Goal: Navigation & Orientation: Find specific page/section

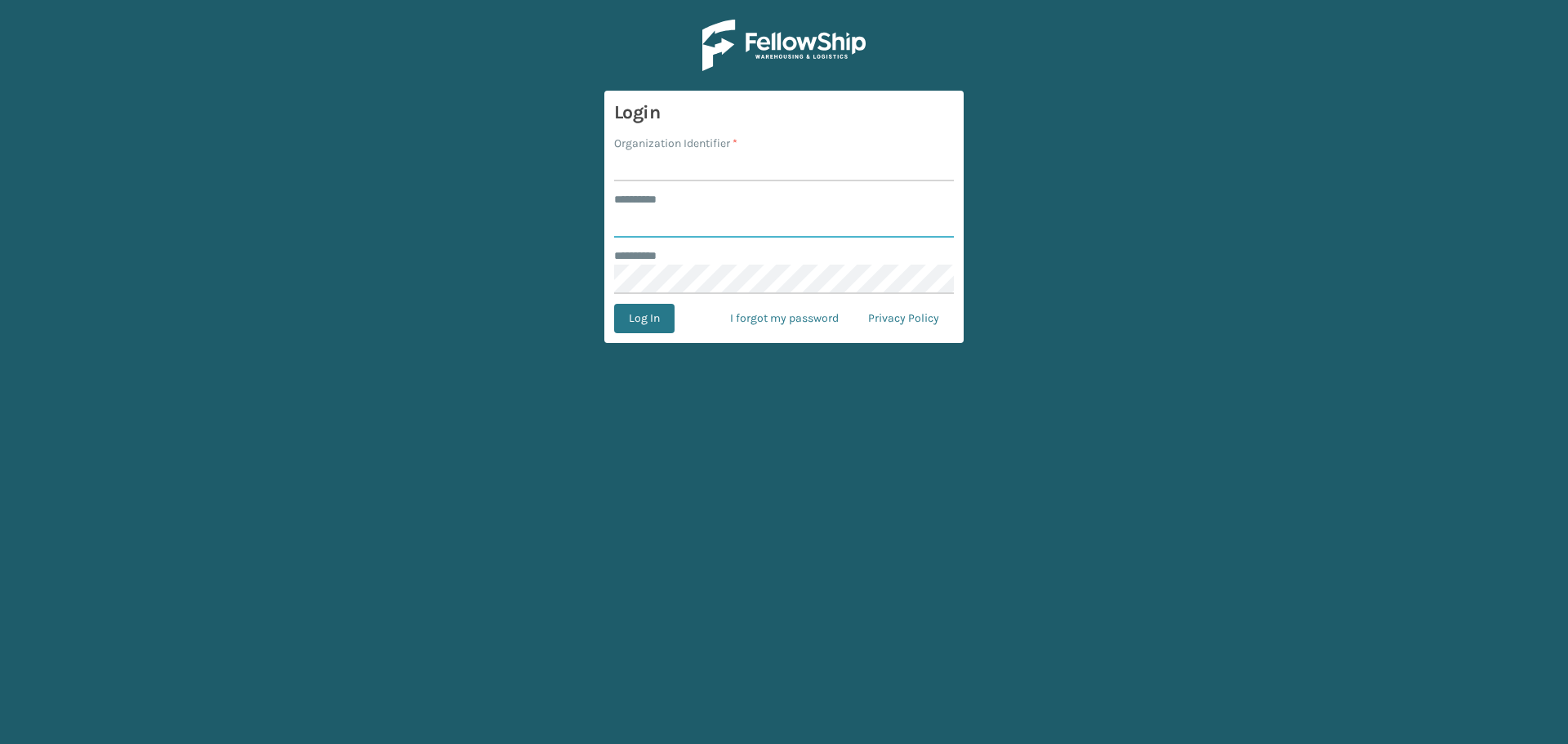
type input "**********"
click at [721, 164] on input "Organization Identifier *" at bounding box center [784, 167] width 340 height 29
type input "Haslet"
click at [614, 304] on button "Log In" at bounding box center [644, 319] width 60 height 29
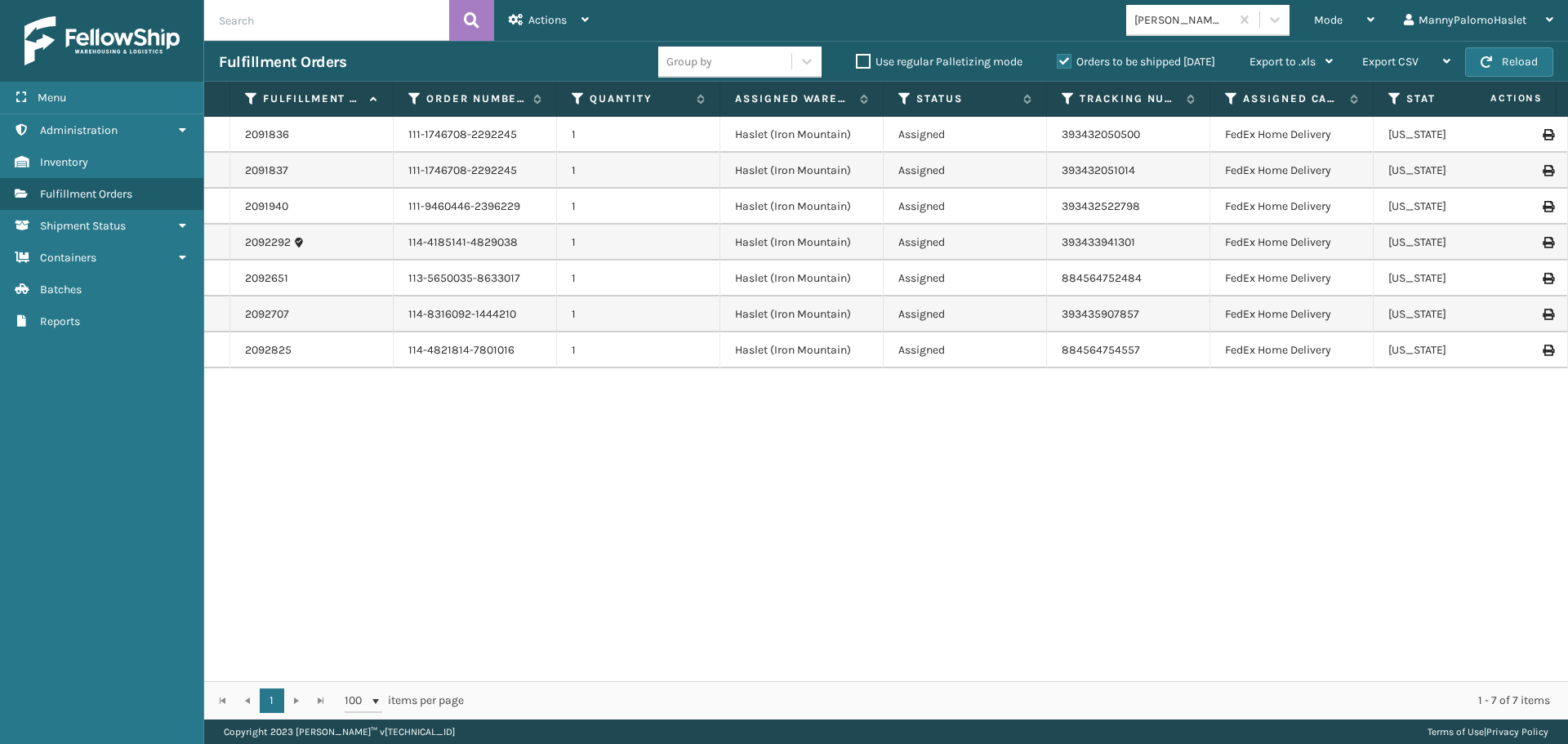
scroll to position [0, 266]
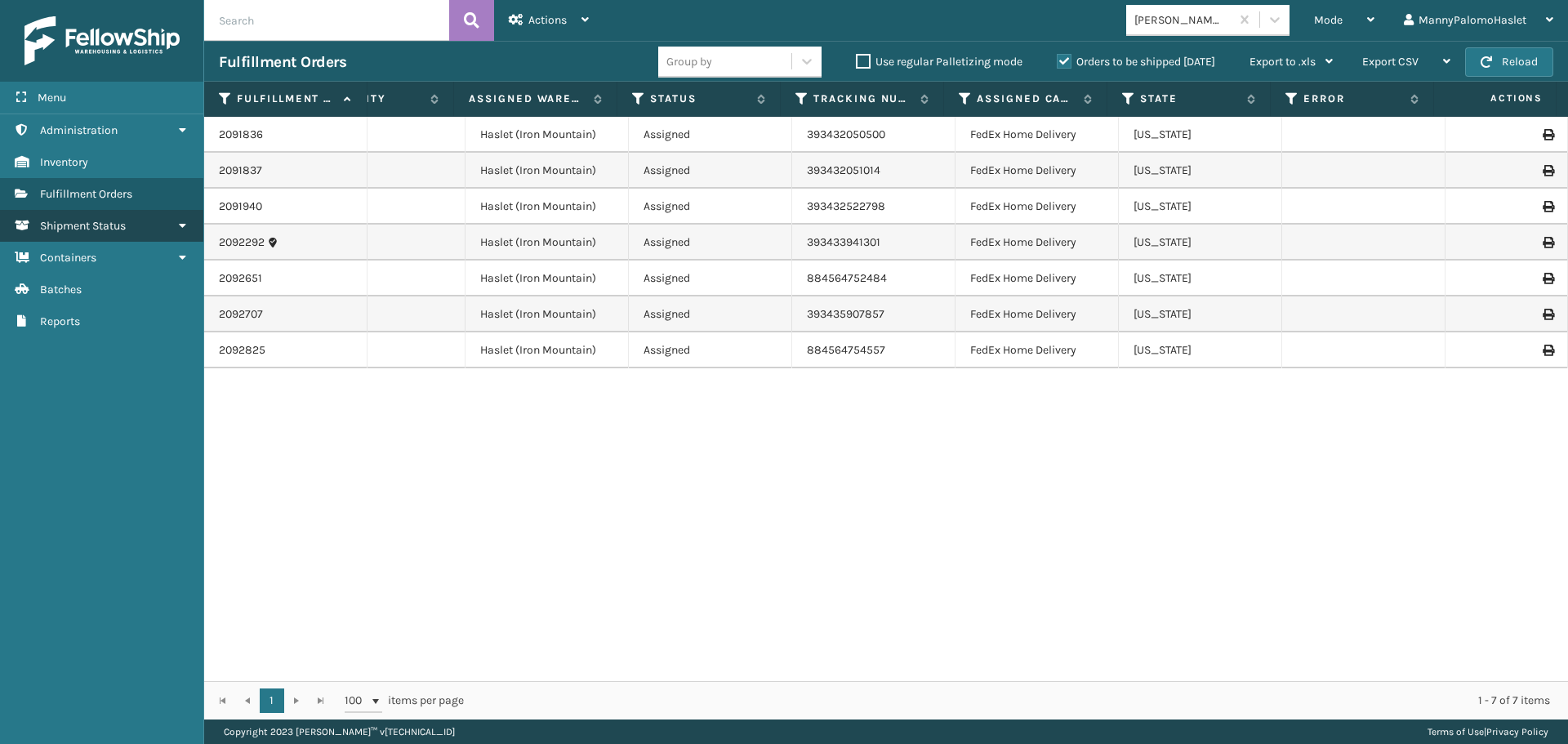
click at [174, 224] on link "Shipment Status" at bounding box center [102, 226] width 203 height 32
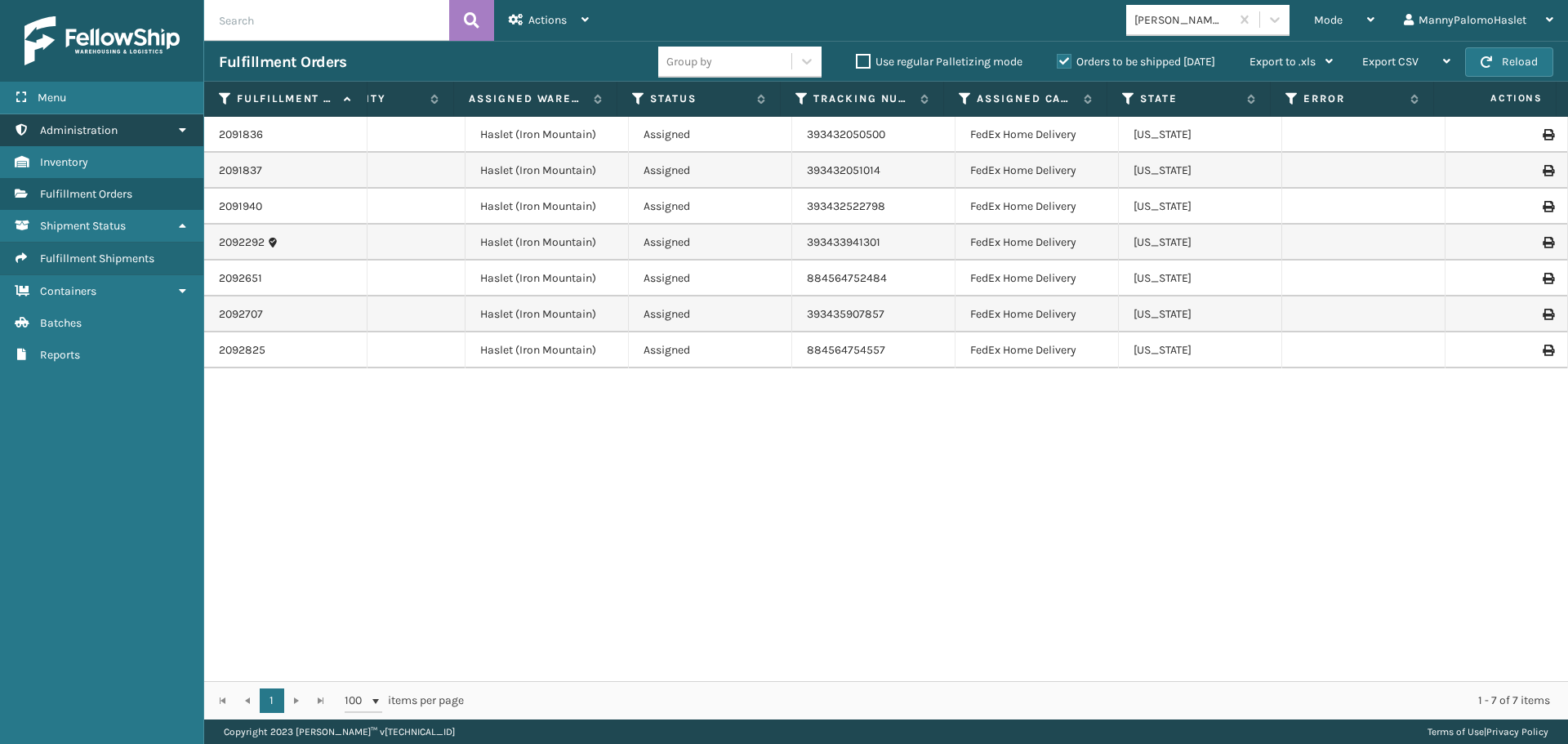
click at [185, 126] on icon at bounding box center [181, 130] width 13 height 12
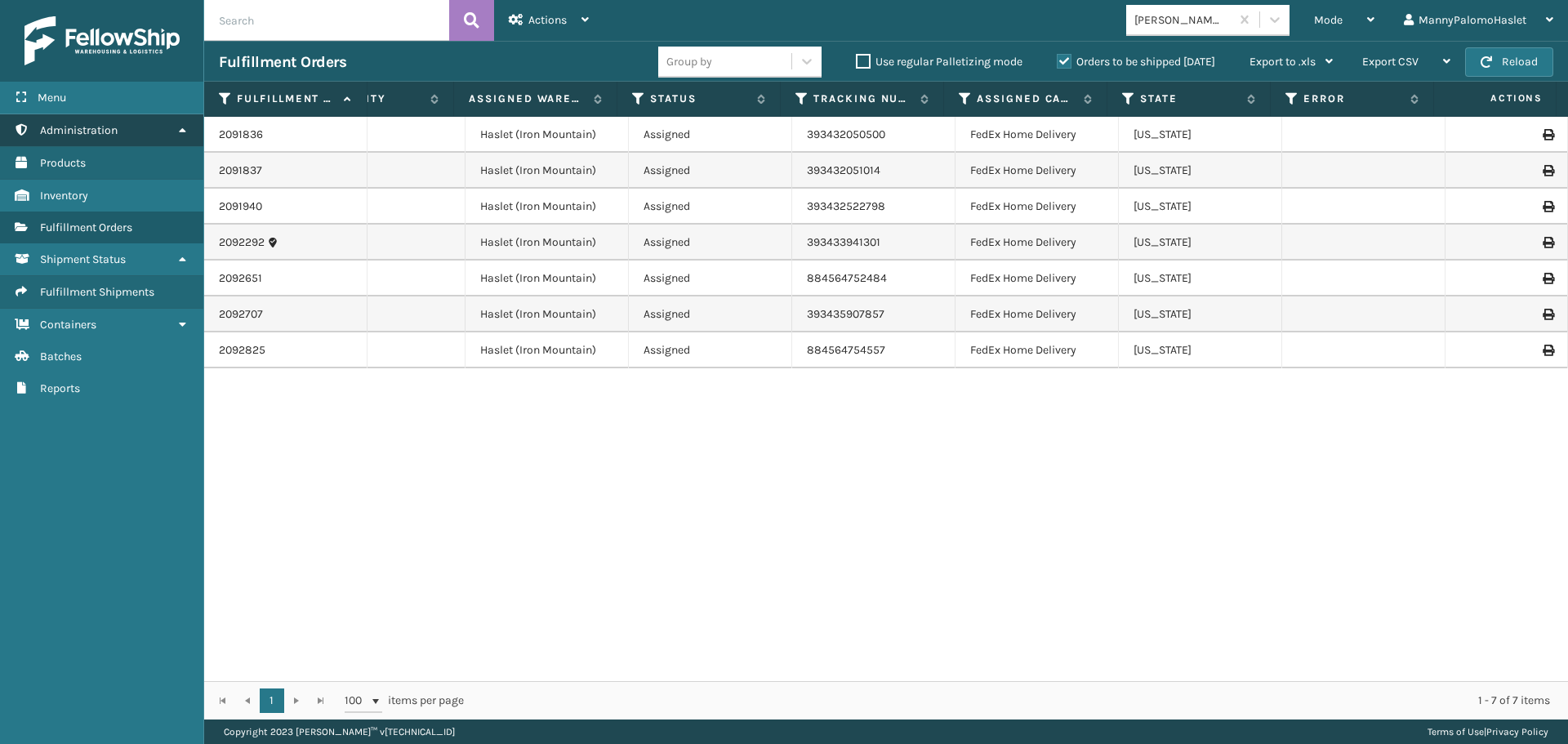
click at [184, 126] on icon at bounding box center [181, 130] width 13 height 12
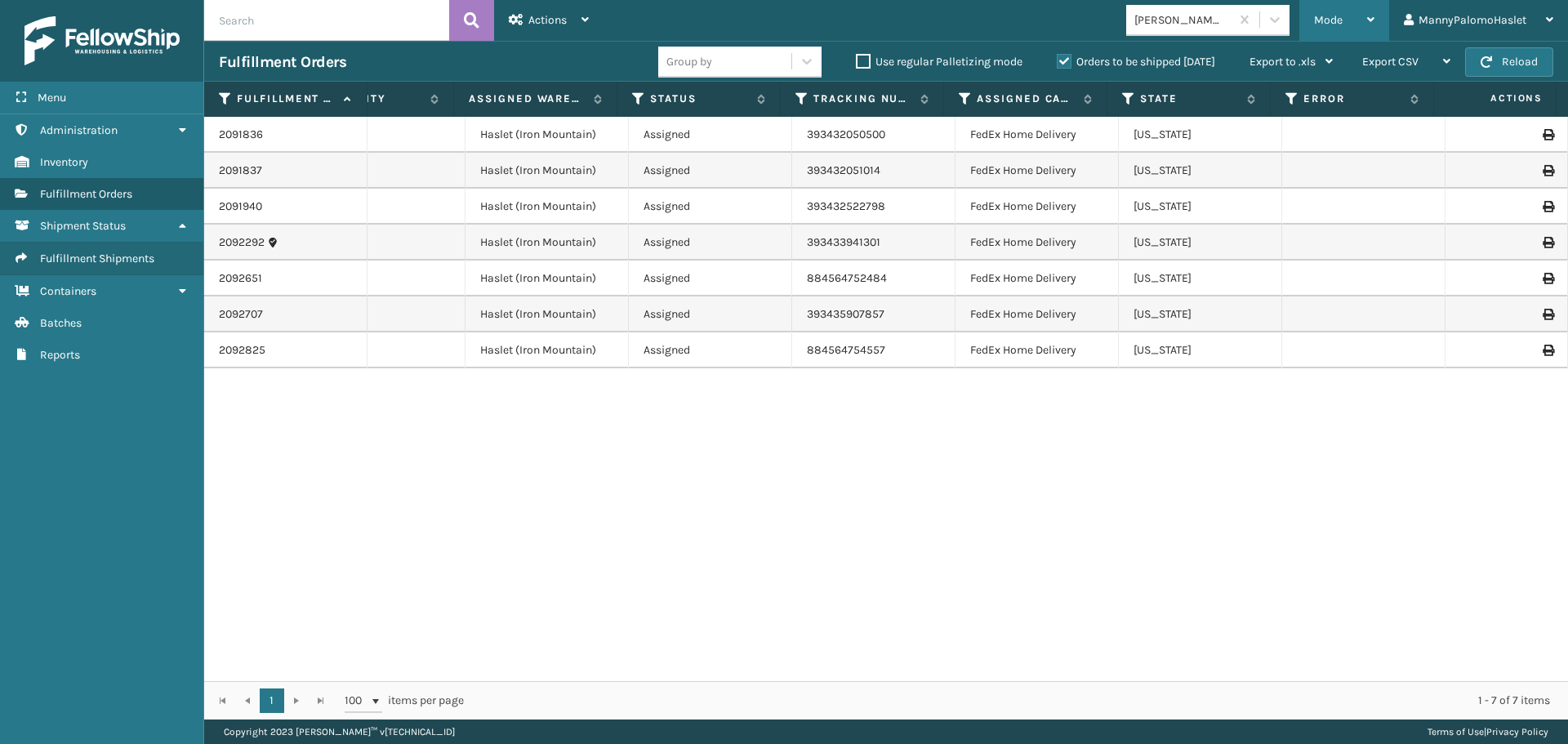
click at [1358, 19] on div "Mode" at bounding box center [1343, 20] width 60 height 41
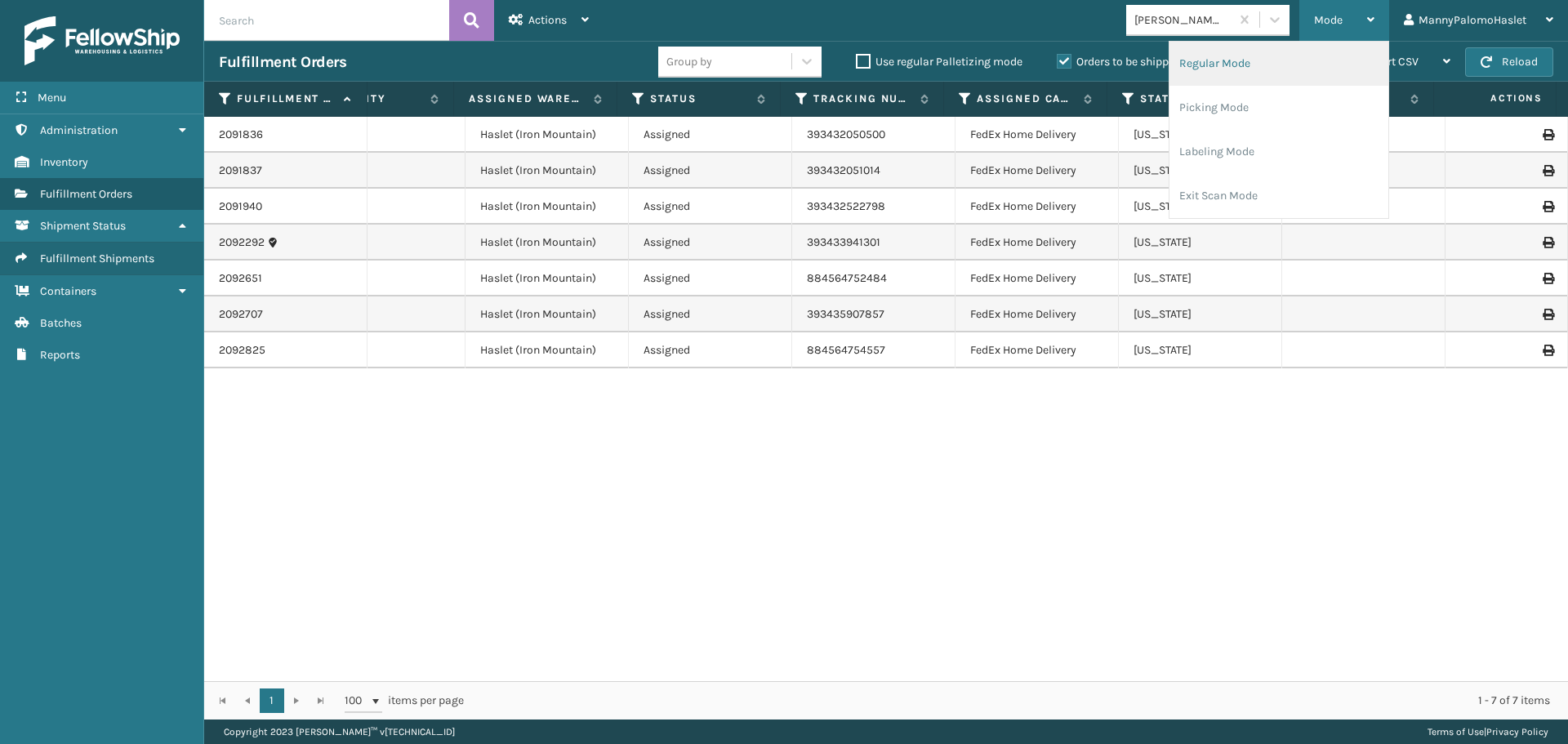
click at [1272, 63] on li "Regular Mode" at bounding box center [1278, 64] width 219 height 45
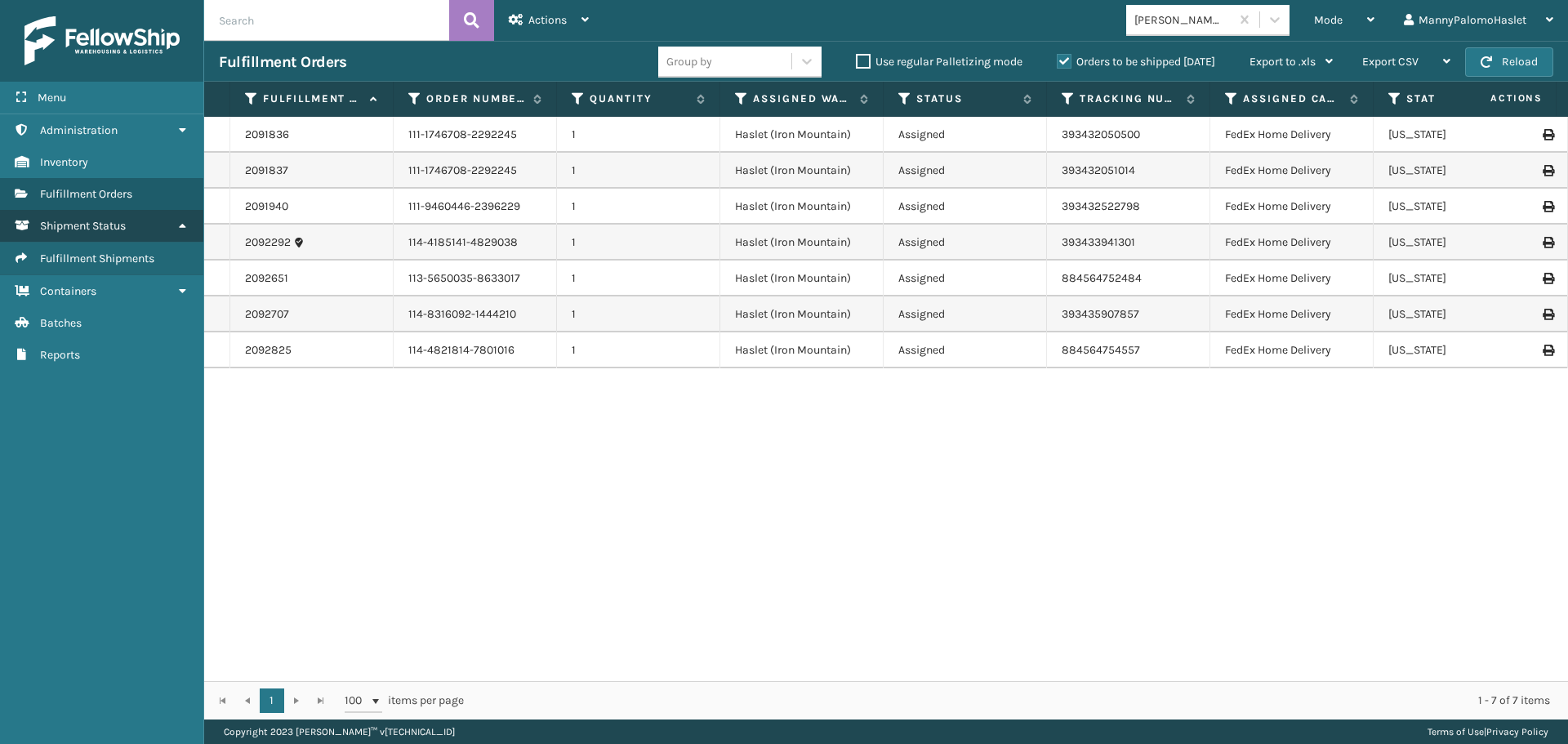
click at [178, 228] on icon at bounding box center [181, 226] width 13 height 12
click at [181, 228] on icon at bounding box center [181, 226] width 13 height 12
click at [154, 259] on span "Fulfillment Shipments" at bounding box center [97, 259] width 114 height 14
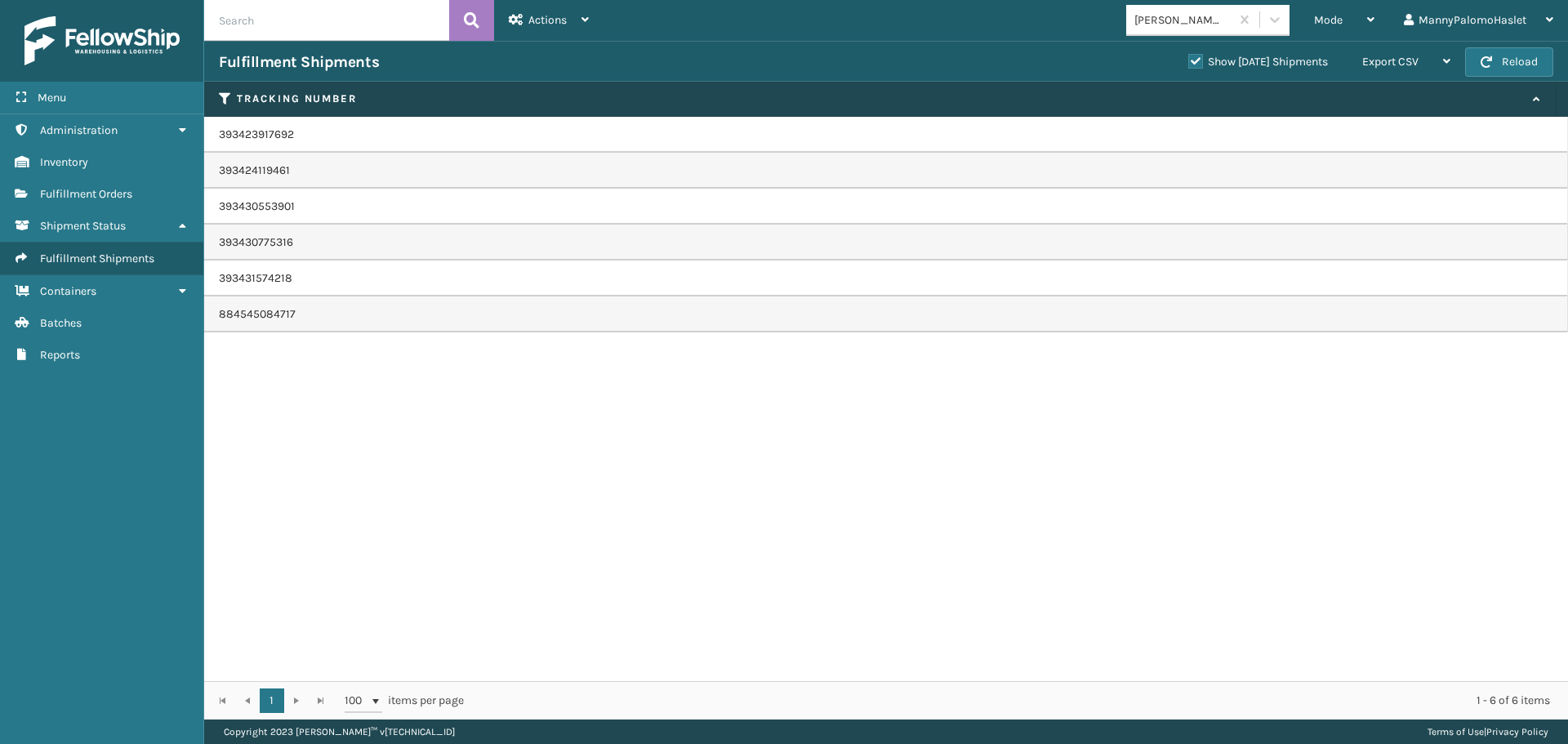
click at [395, 310] on td "884545084717" at bounding box center [886, 314] width 1364 height 36
click at [575, 13] on div "Actions" at bounding box center [548, 20] width 80 height 41
click at [361, 122] on td "393423917692" at bounding box center [886, 135] width 1364 height 36
click at [256, 140] on td "393423917692" at bounding box center [886, 135] width 1364 height 36
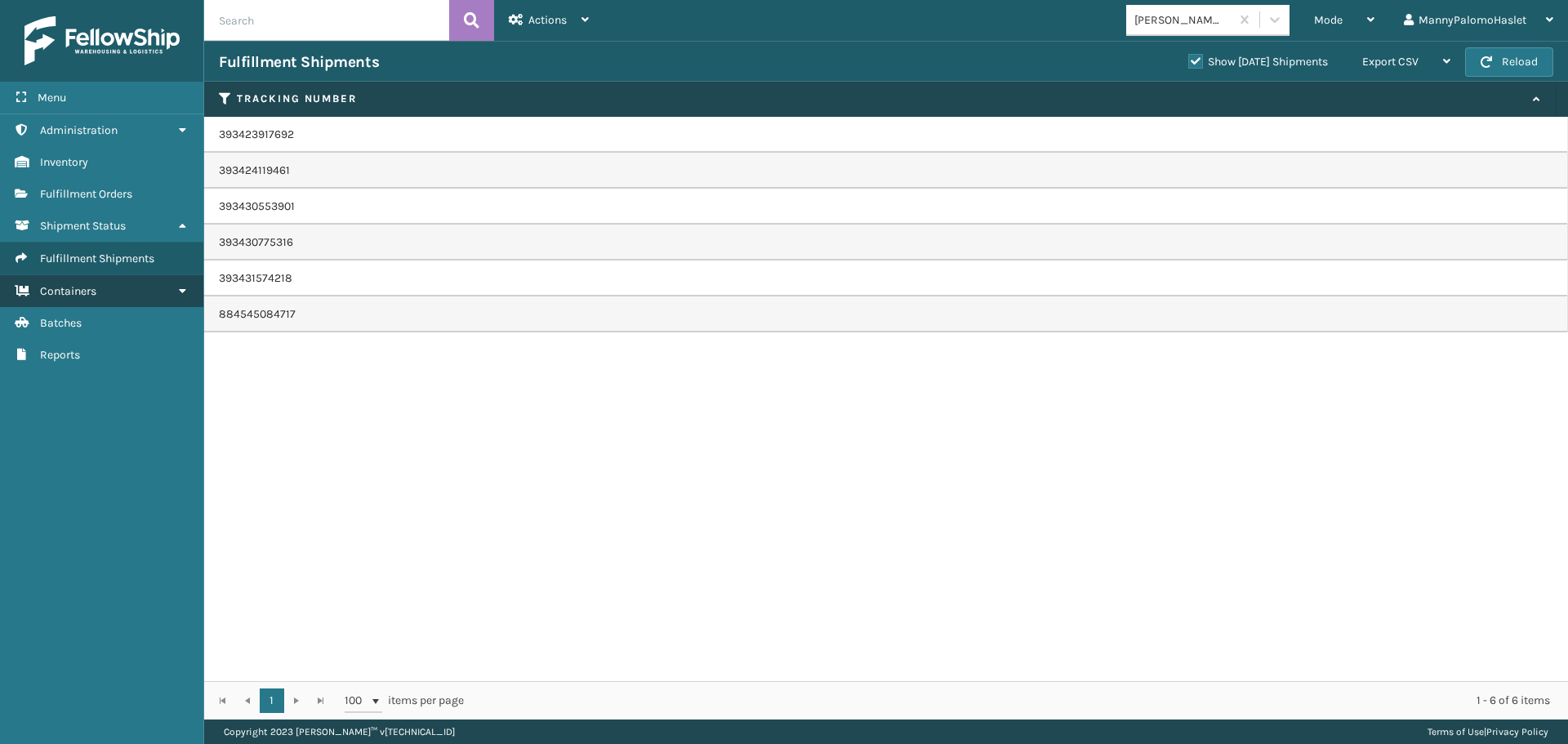
click at [172, 290] on link "Containers" at bounding box center [102, 291] width 203 height 32
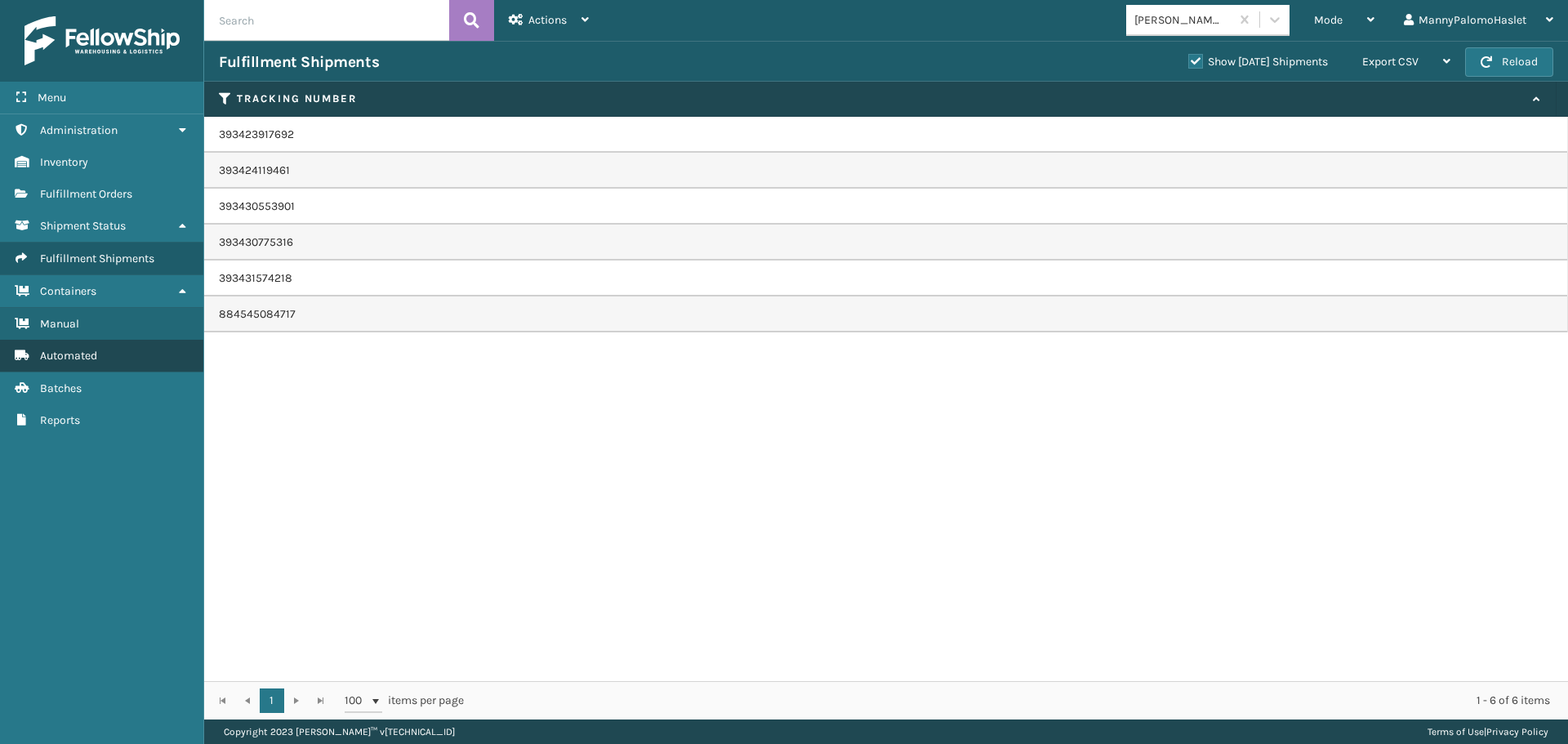
click at [103, 356] on link "Automated" at bounding box center [102, 356] width 203 height 32
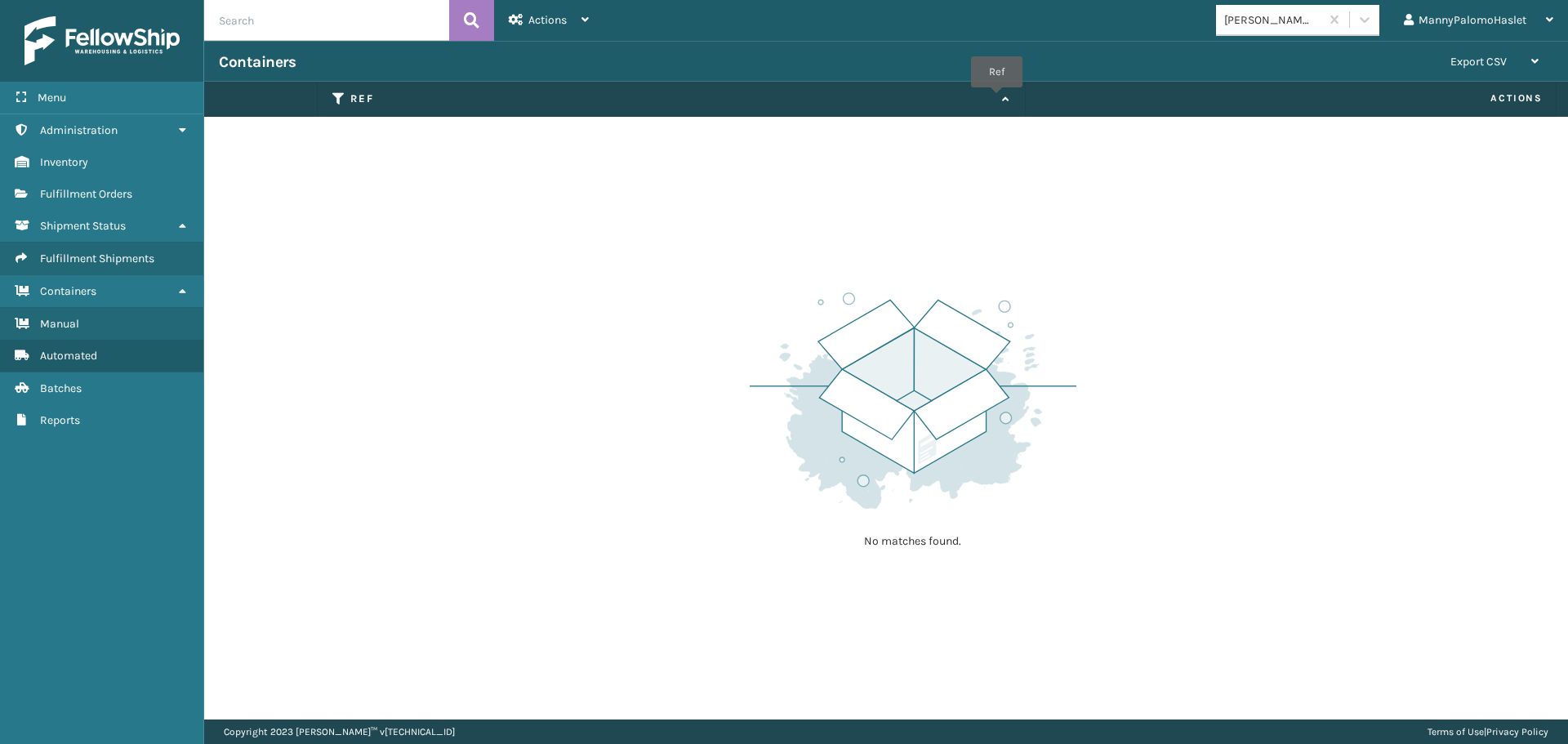
click at [997, 99] on icon at bounding box center [1002, 99] width 13 height 11
click at [1004, 100] on icon at bounding box center [1002, 99] width 13 height 11
click at [608, 19] on div "[PERSON_NAME] Brands MannyPalomoHaslet Log Out" at bounding box center [1086, 20] width 965 height 41
click at [588, 22] on icon at bounding box center [585, 19] width 8 height 12
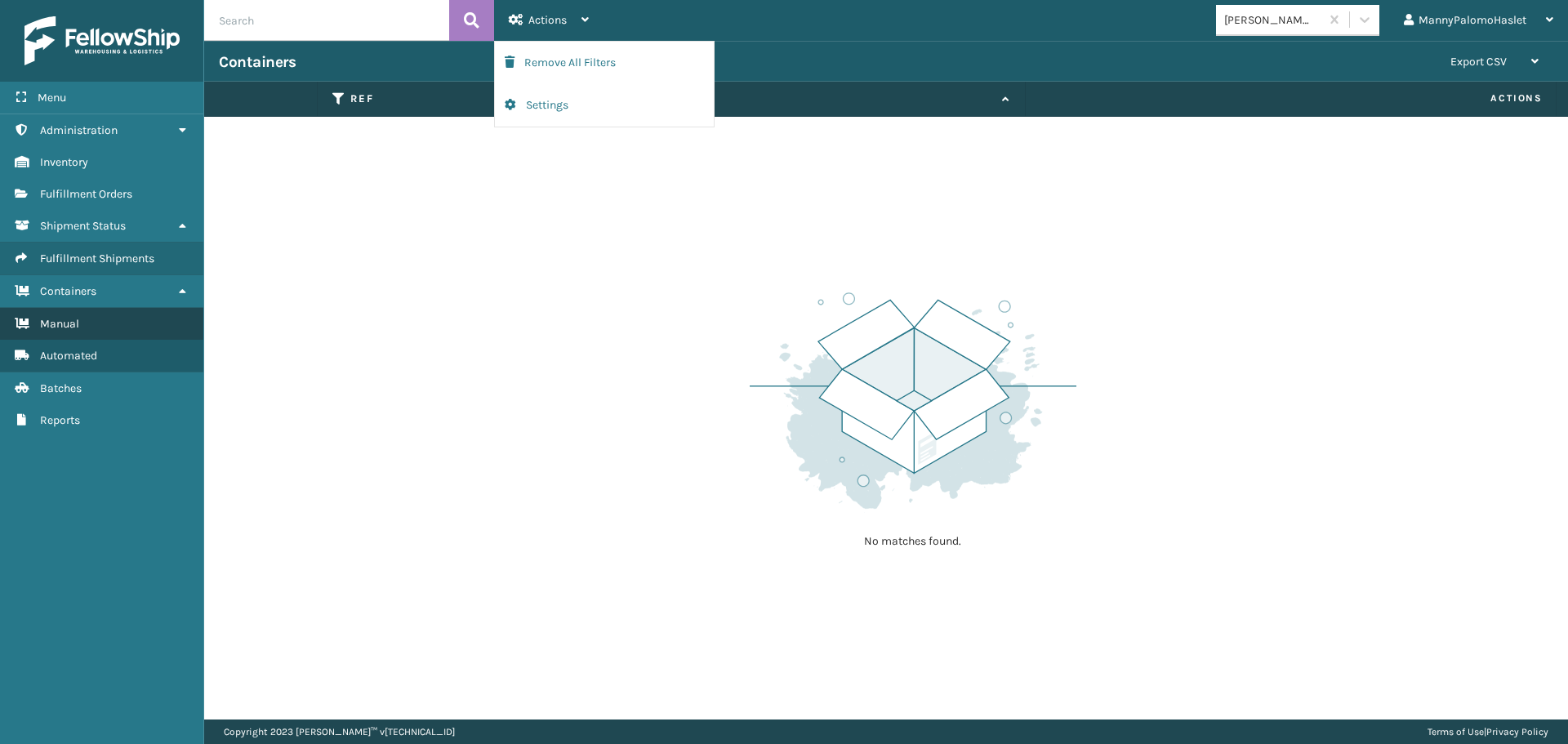
click at [164, 326] on link "Manual" at bounding box center [102, 324] width 203 height 32
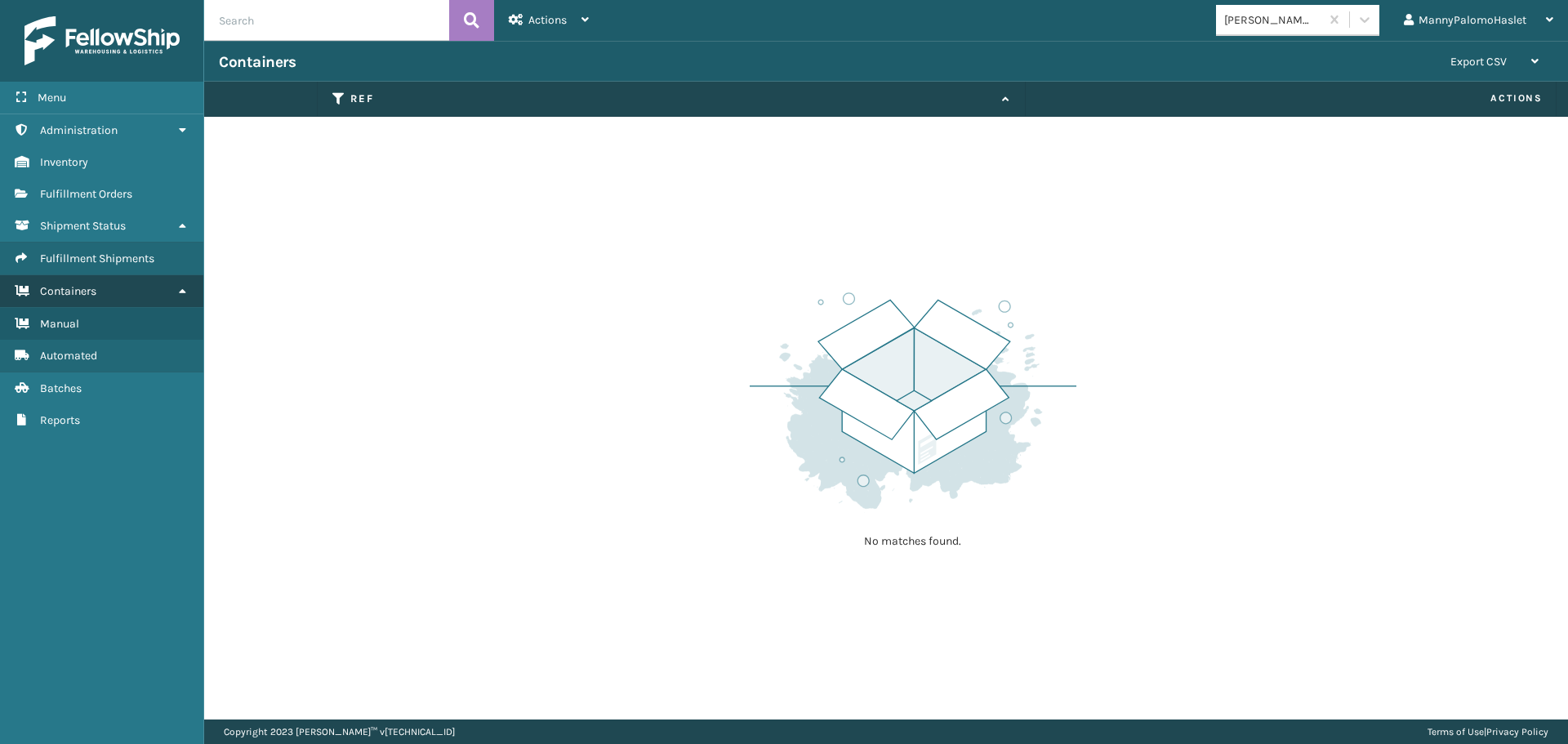
click at [174, 290] on link "Containers" at bounding box center [102, 291] width 203 height 32
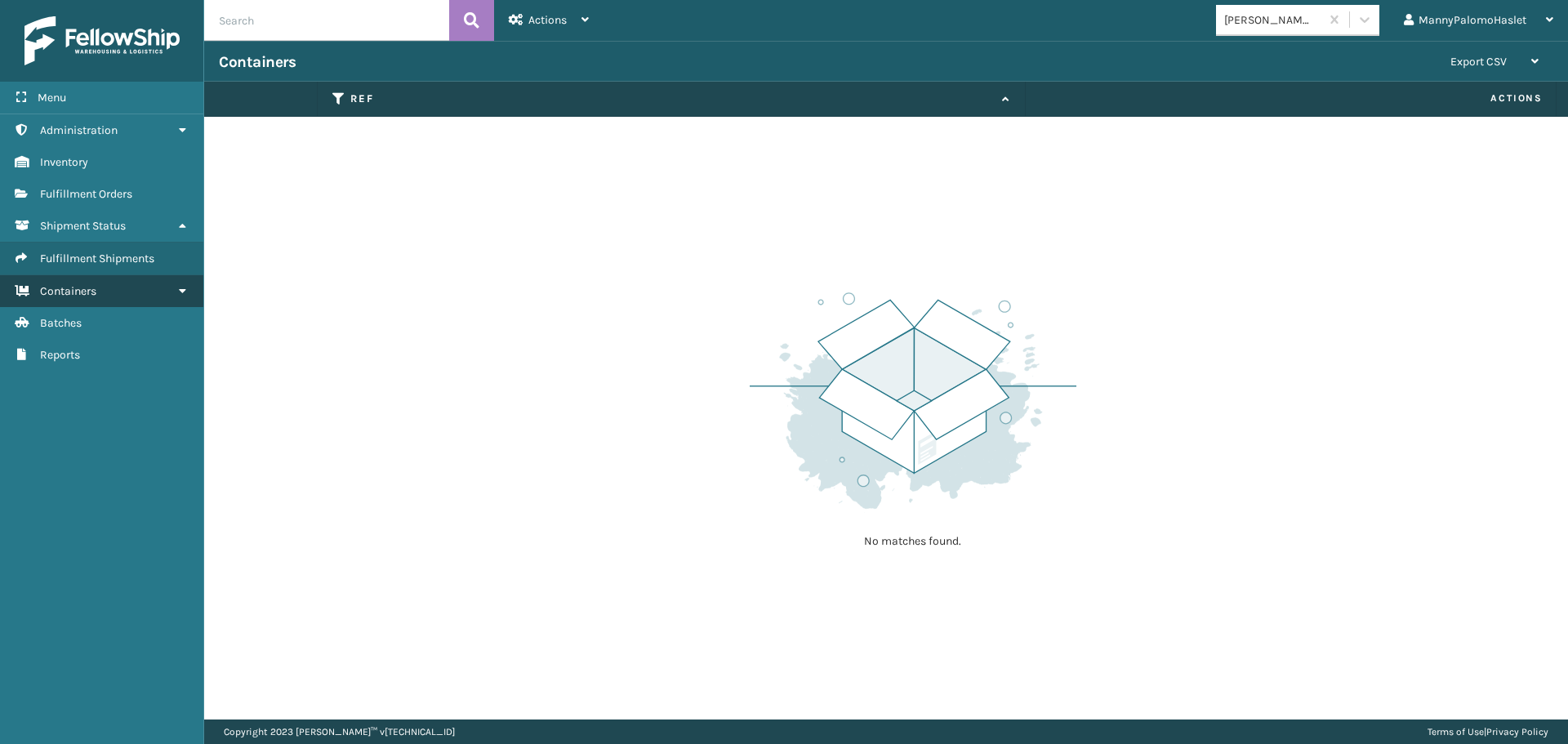
click at [187, 293] on icon at bounding box center [181, 291] width 13 height 12
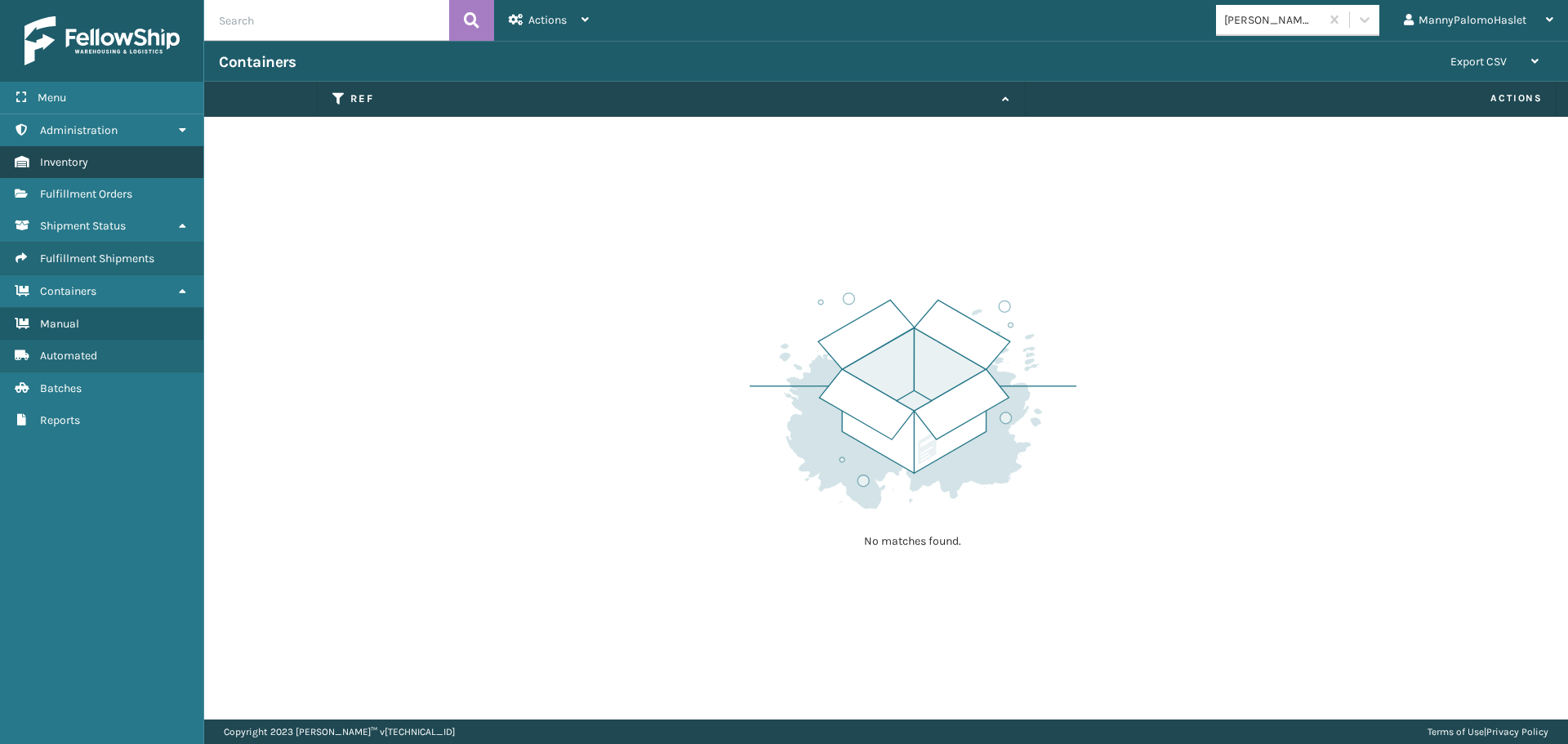
click at [153, 164] on link "Inventory" at bounding box center [102, 162] width 203 height 32
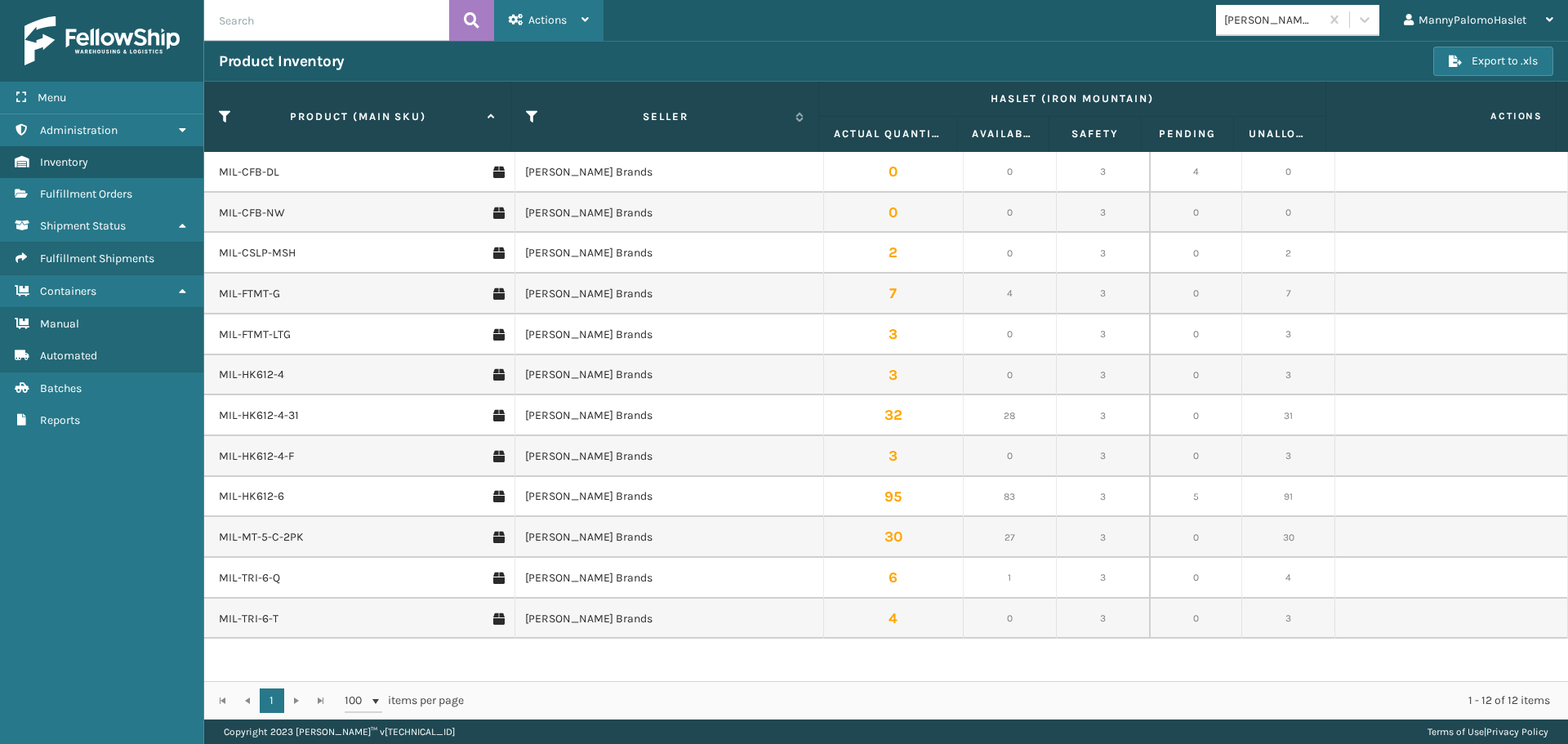
click at [576, 8] on div "Actions" at bounding box center [548, 20] width 80 height 41
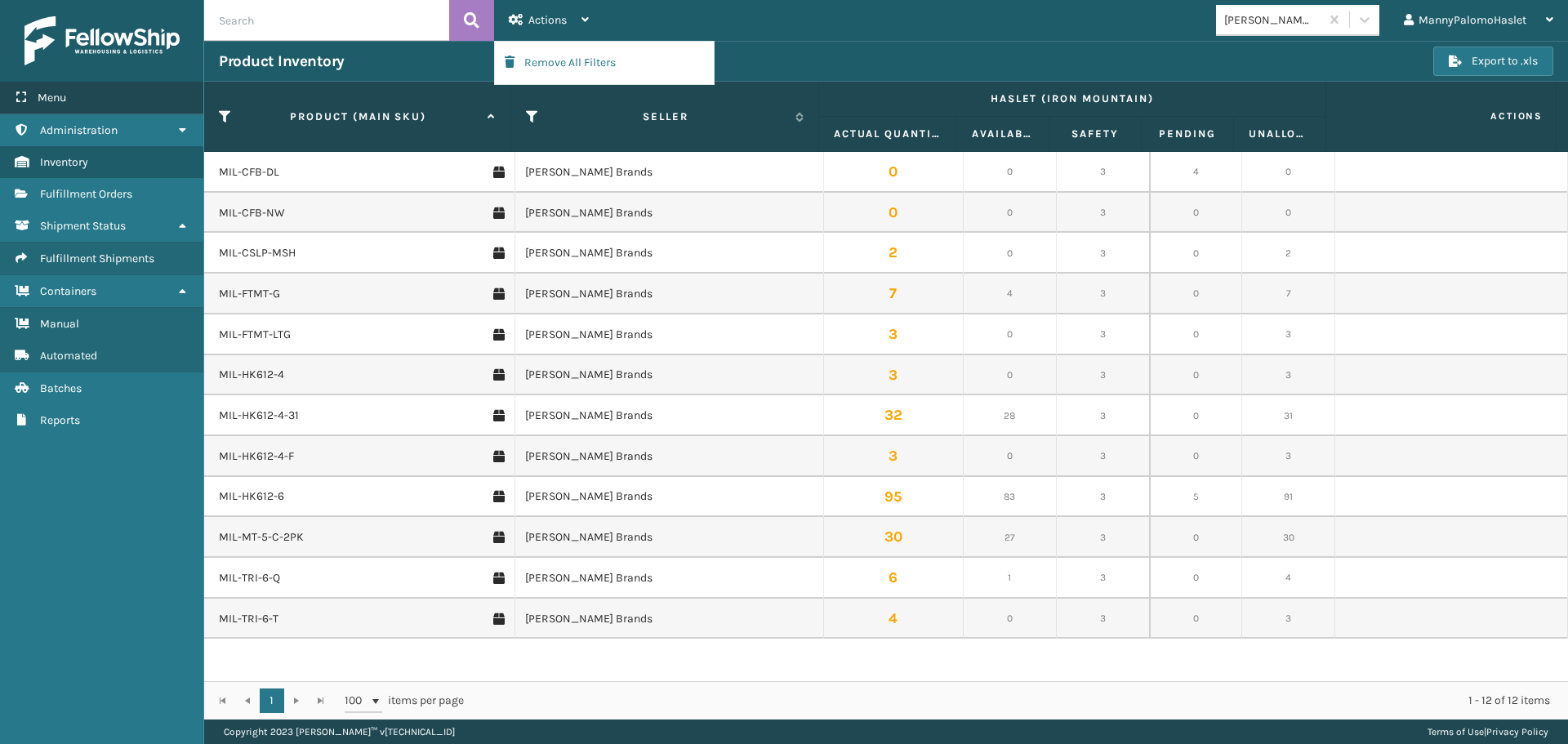
click at [94, 105] on div "Menu" at bounding box center [102, 98] width 203 height 33
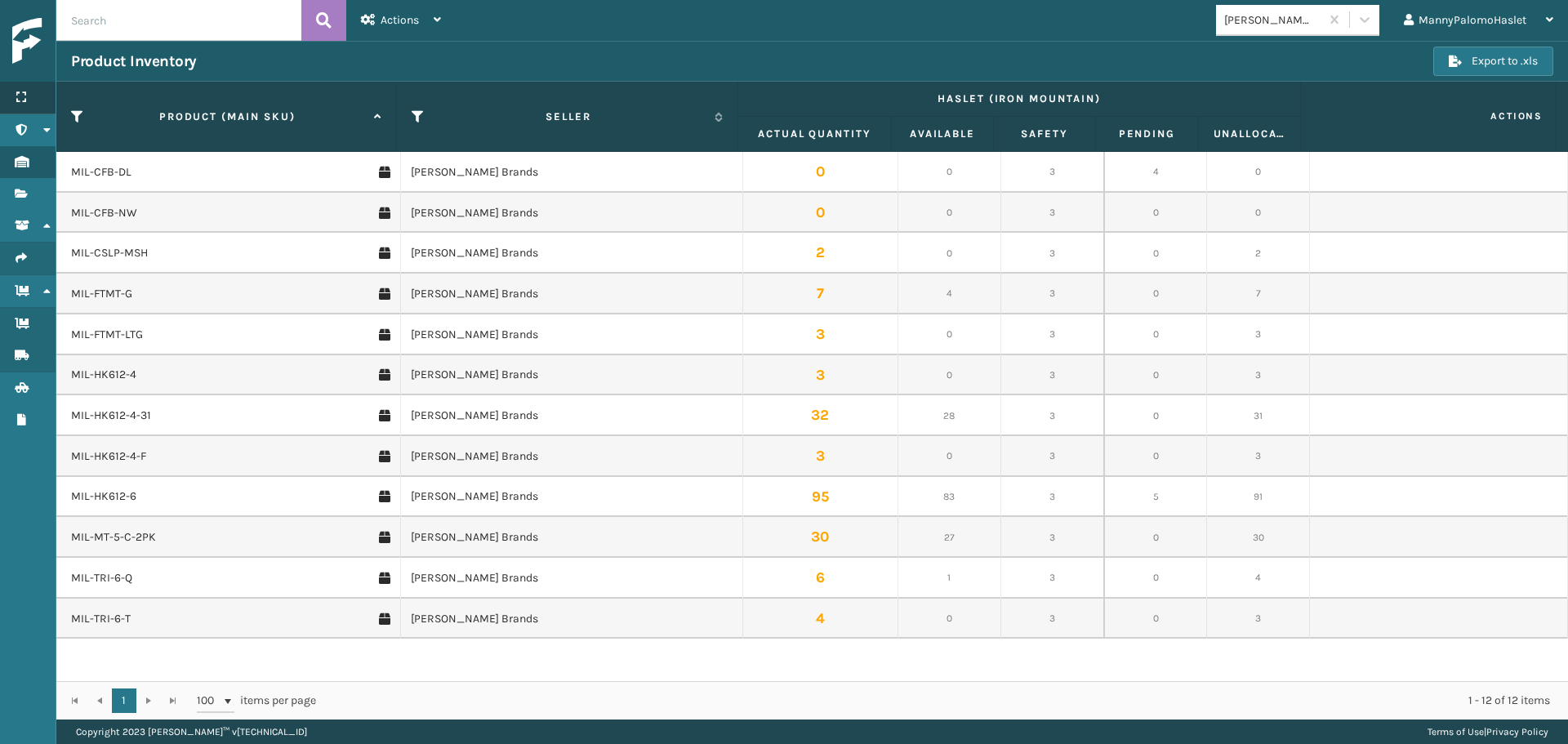
click at [31, 93] on div "Menu" at bounding box center [27, 98] width 55 height 33
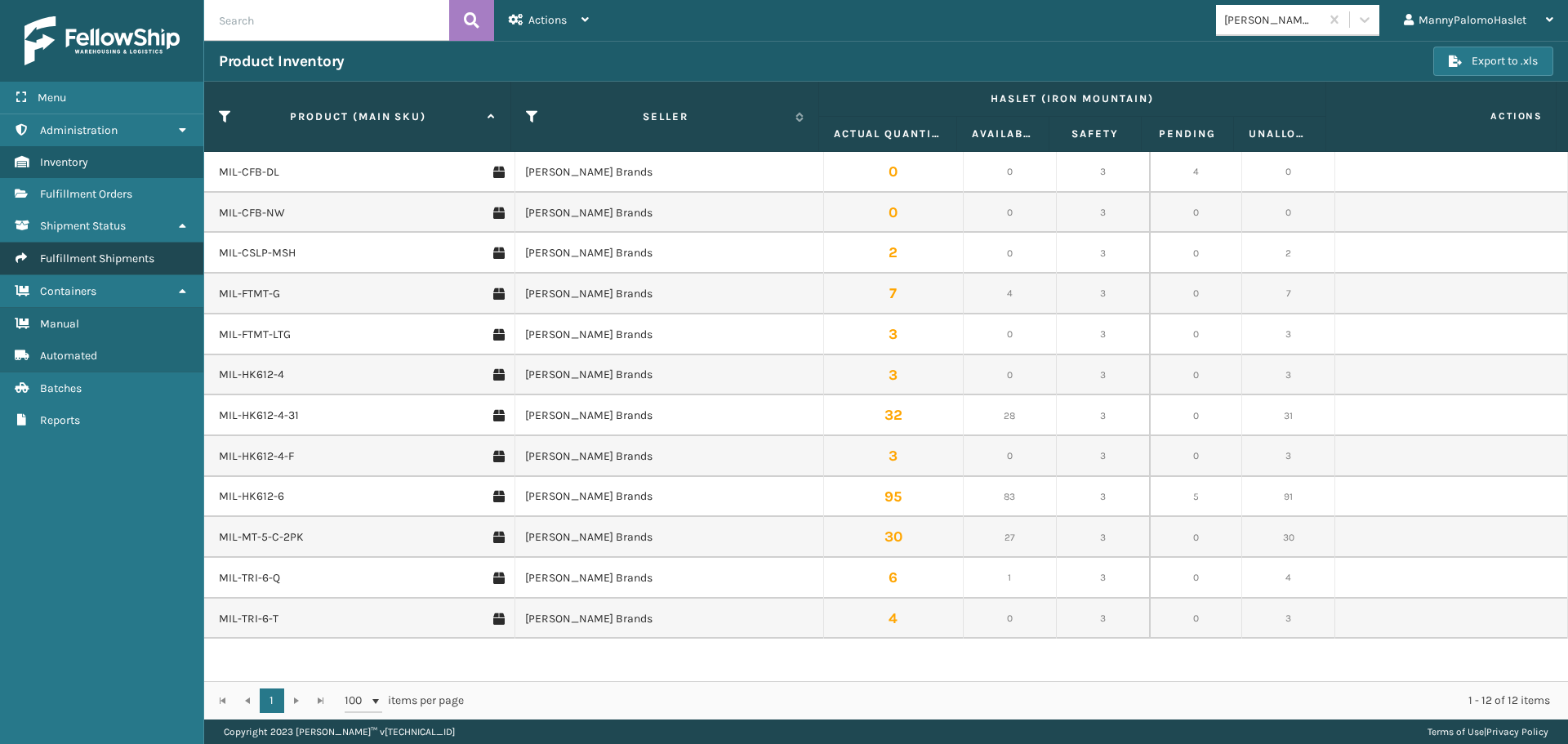
click at [150, 266] on link "Fulfillment Shipments" at bounding box center [102, 258] width 203 height 32
click at [163, 292] on link "Containers" at bounding box center [102, 291] width 203 height 32
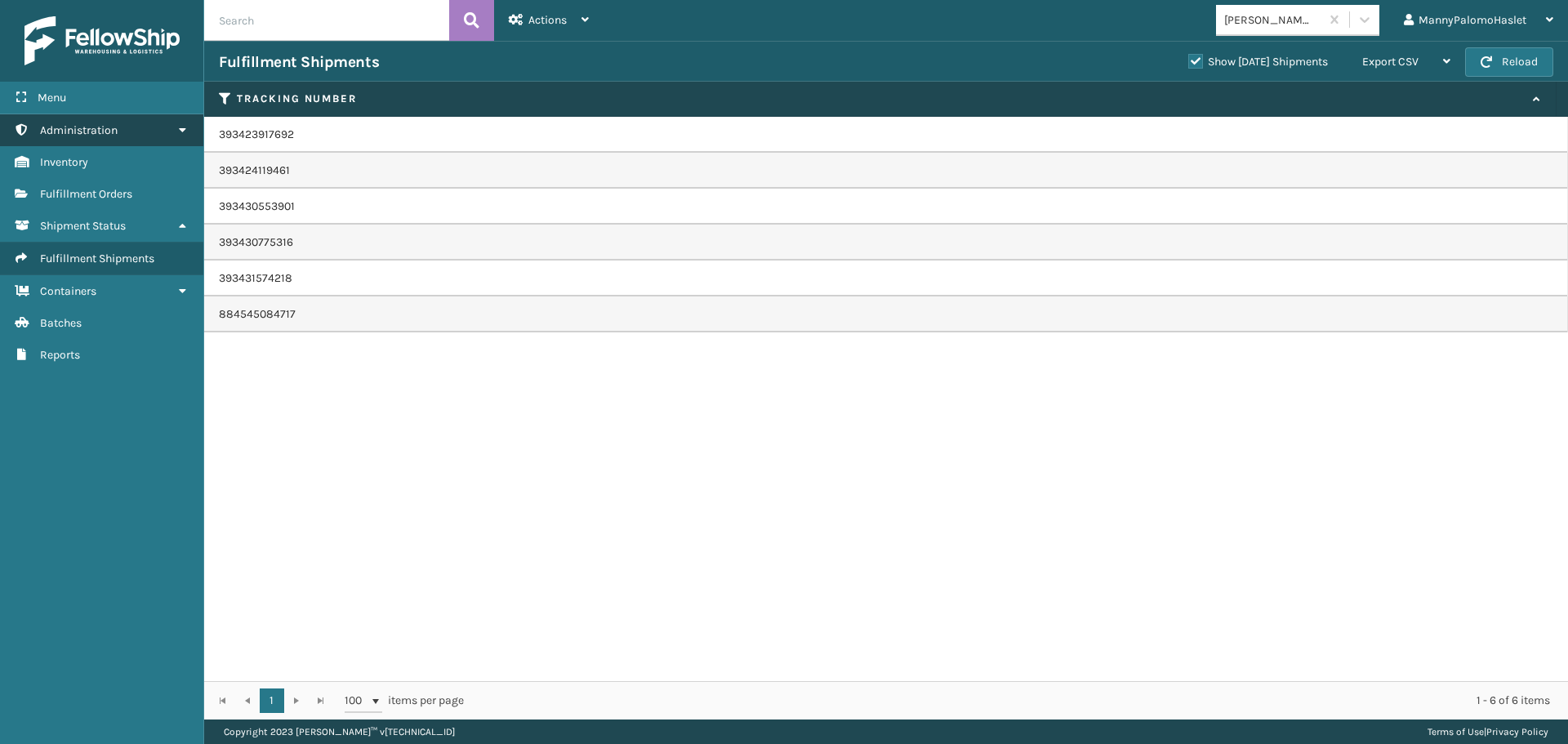
click at [166, 128] on link "Administration" at bounding box center [102, 130] width 203 height 32
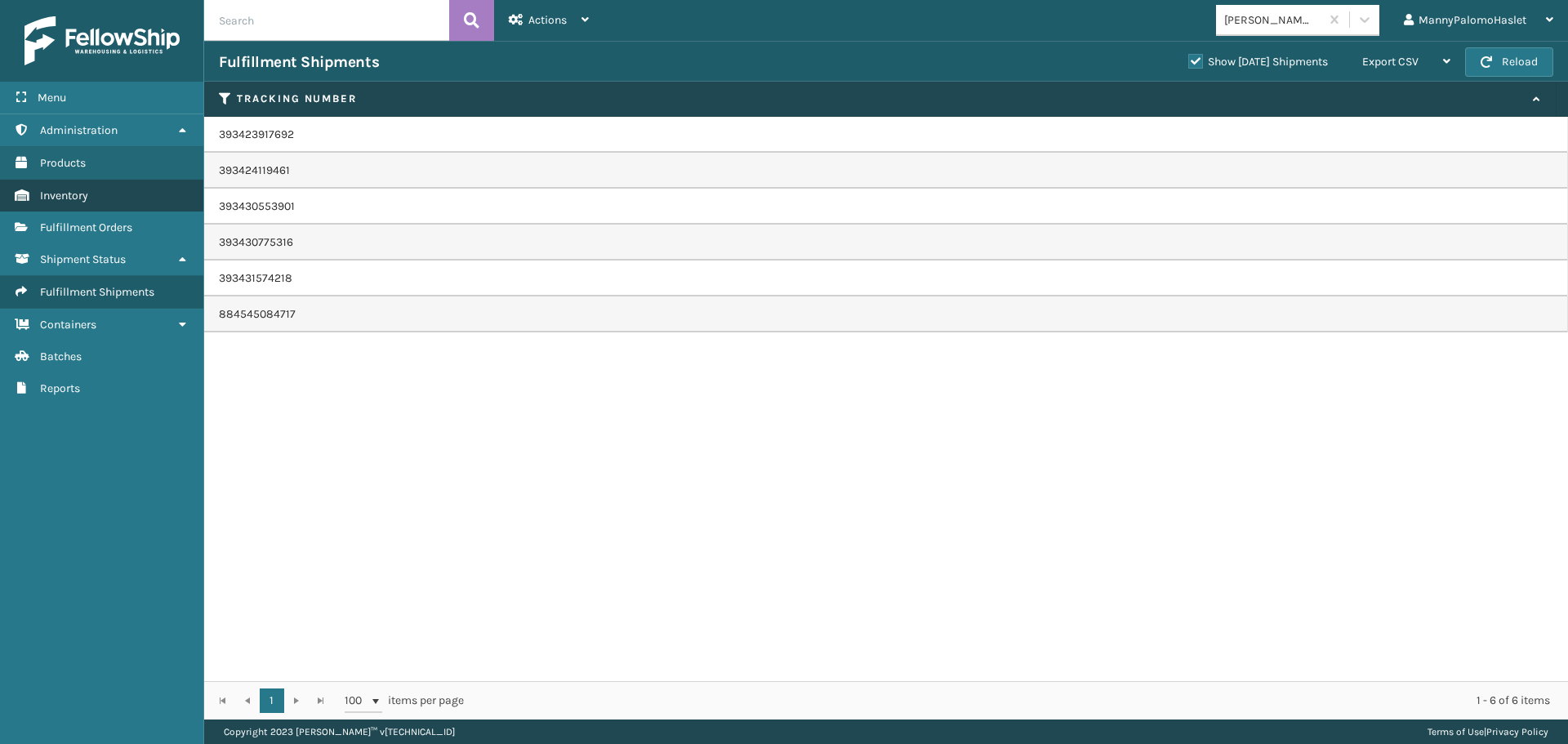
click at [139, 205] on link "Inventory" at bounding box center [102, 195] width 203 height 32
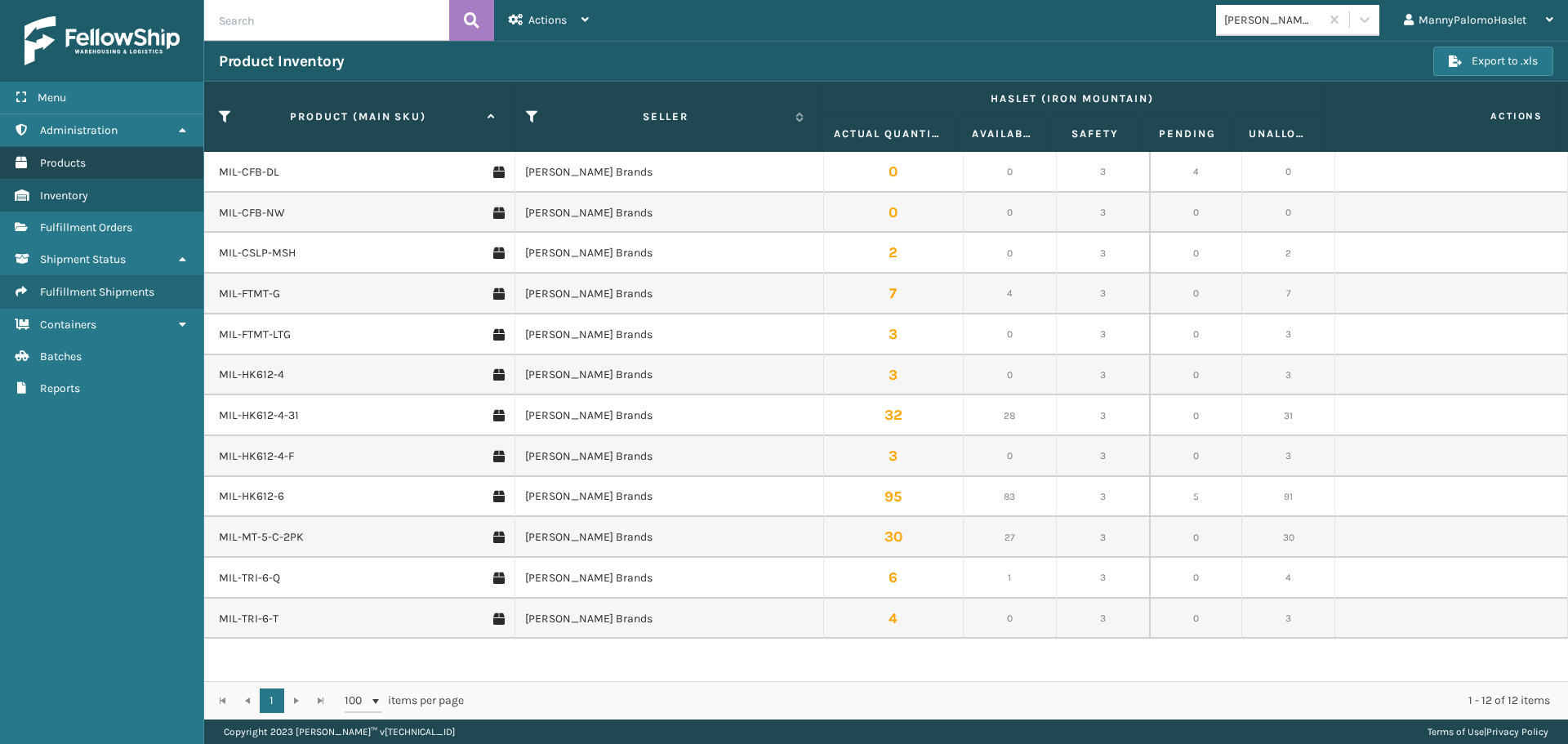
click at [85, 158] on span "Products" at bounding box center [62, 163] width 46 height 14
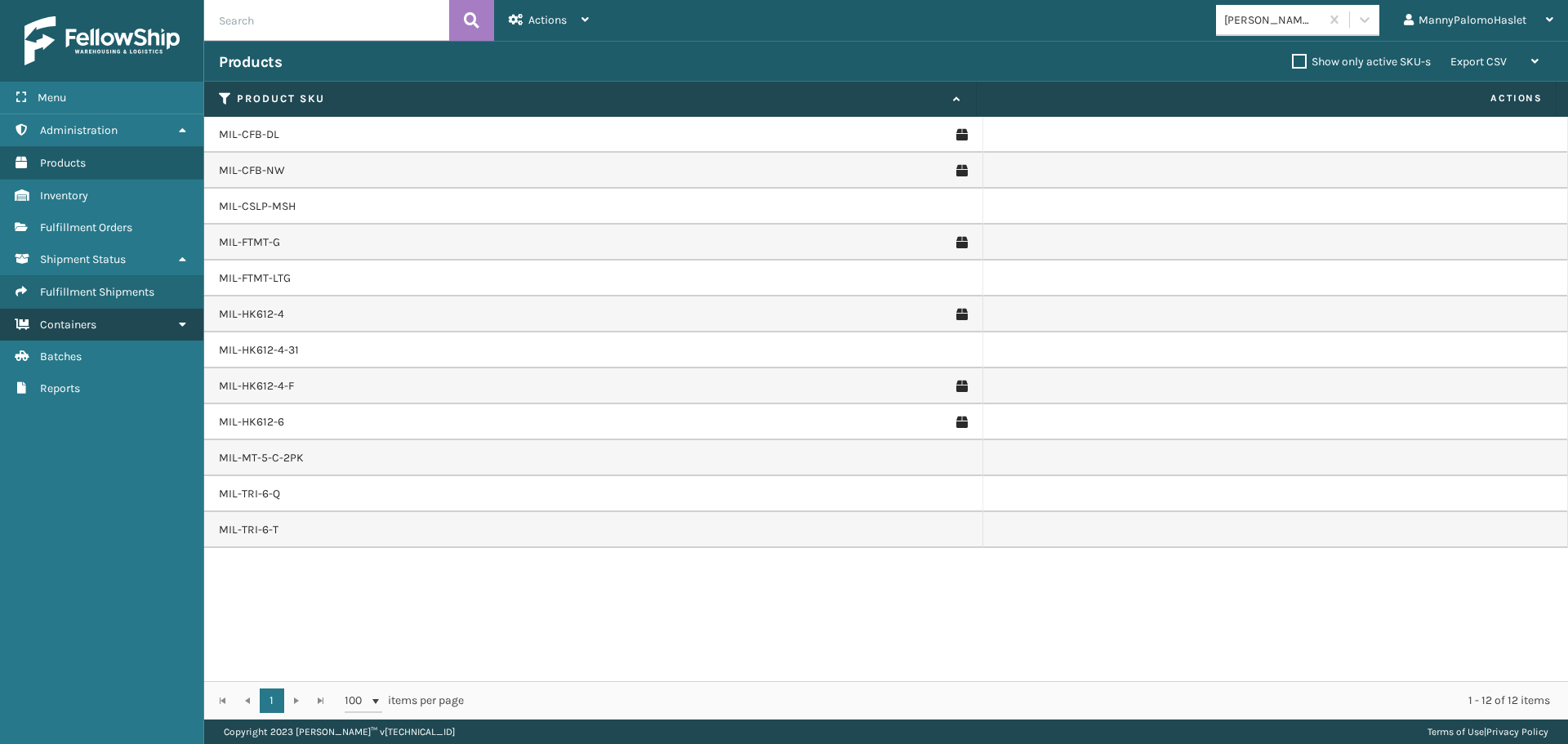
click at [170, 324] on link "Containers" at bounding box center [102, 325] width 203 height 32
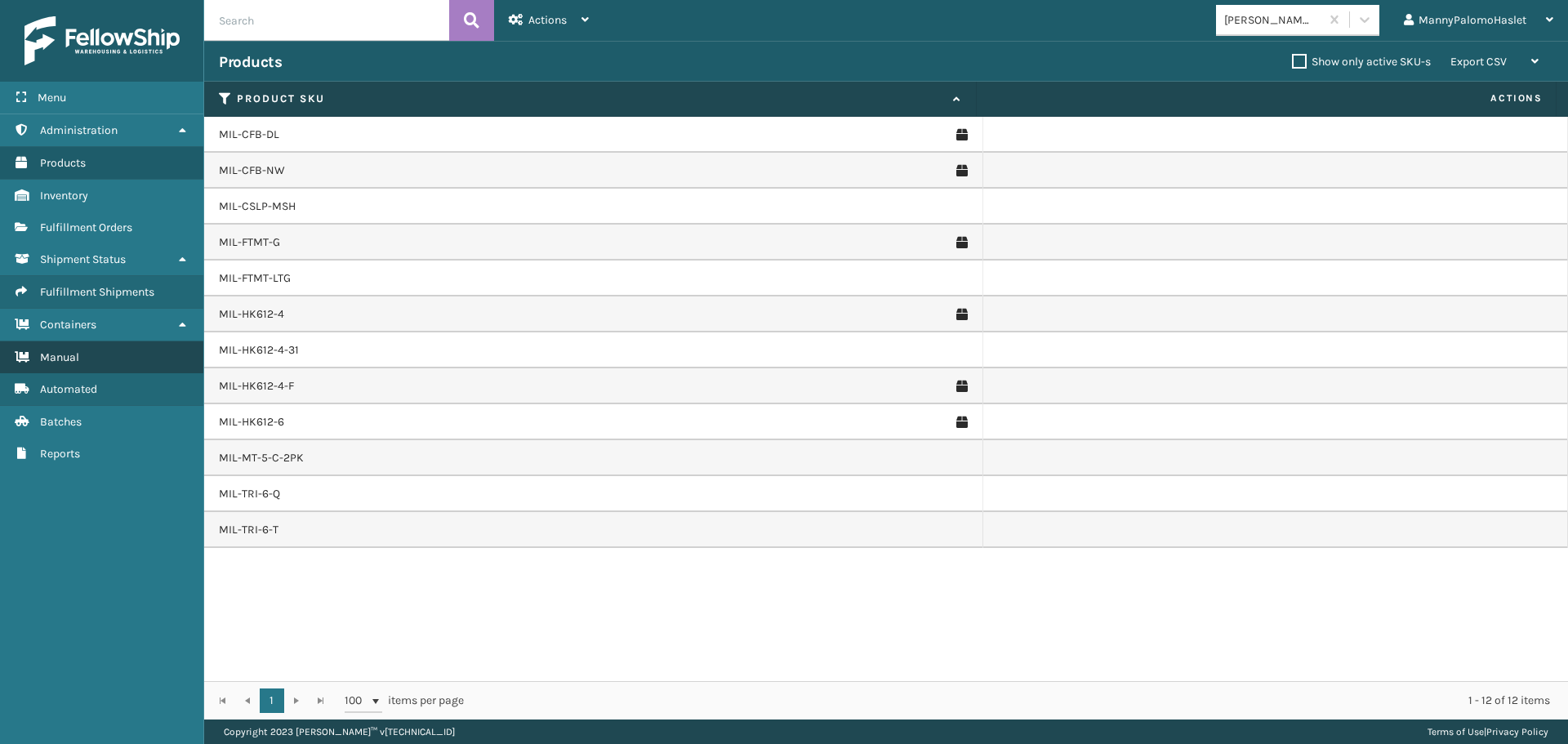
click at [133, 362] on link "Manual" at bounding box center [102, 356] width 203 height 32
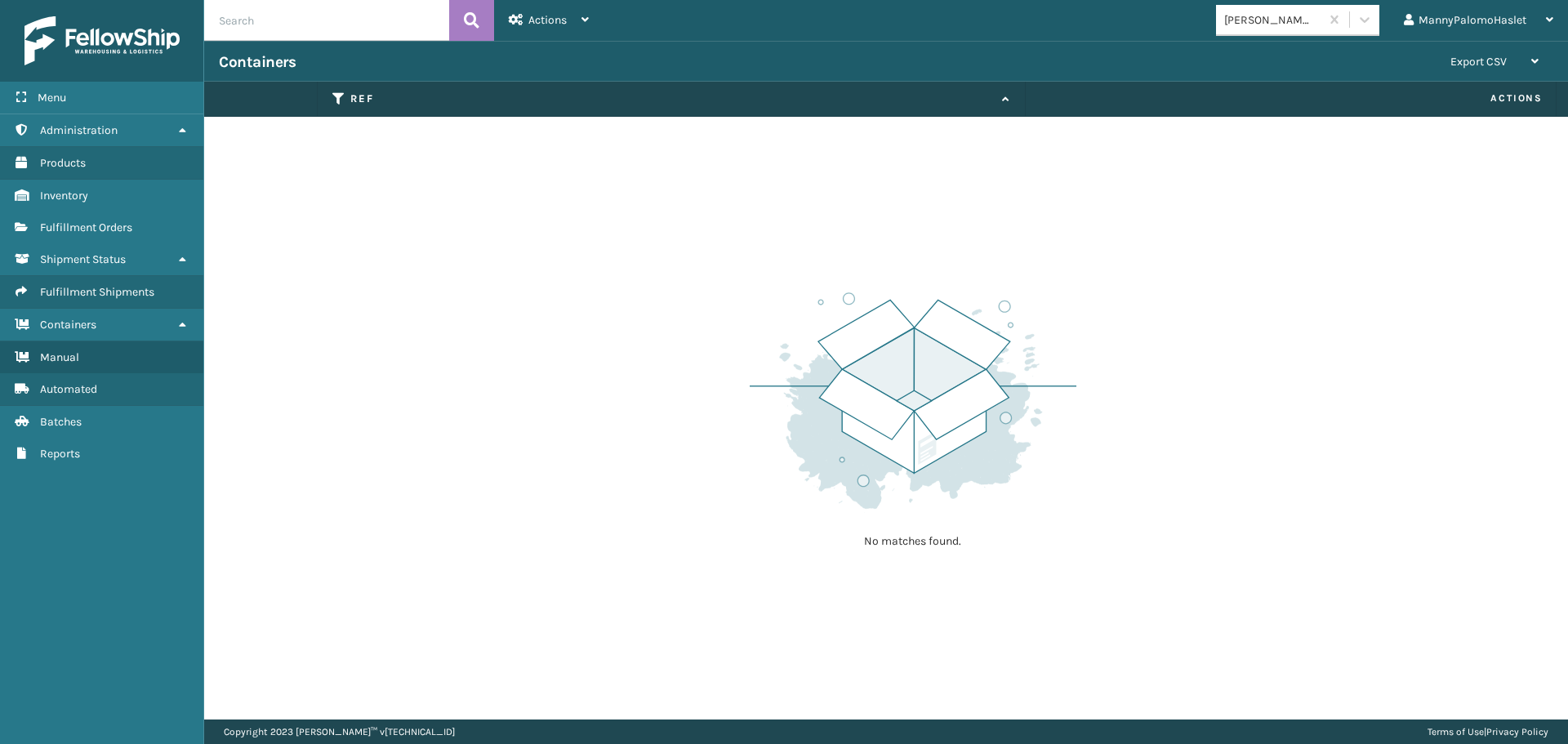
click at [1522, 99] on span "Actions" at bounding box center [1291, 99] width 522 height 27
click at [1533, 50] on div "Export CSV" at bounding box center [1493, 62] width 88 height 41
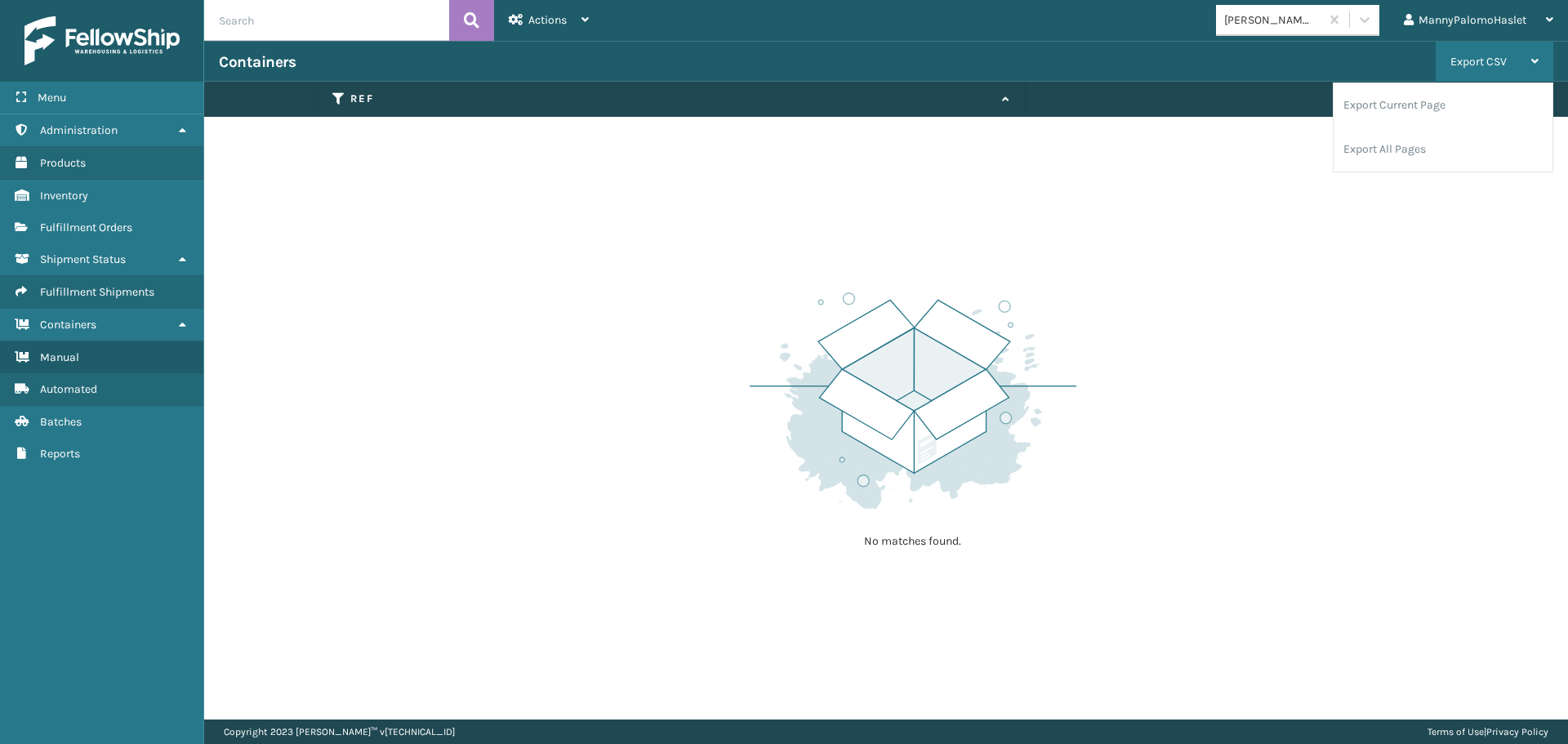
click at [1533, 51] on div "Export CSV" at bounding box center [1493, 62] width 88 height 41
